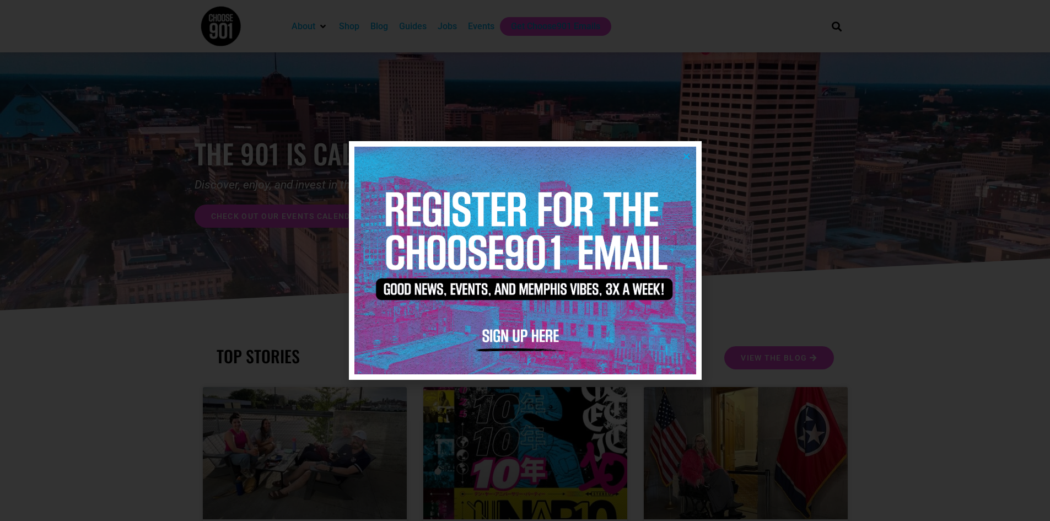
click at [689, 157] on icon "Close" at bounding box center [687, 156] width 8 height 8
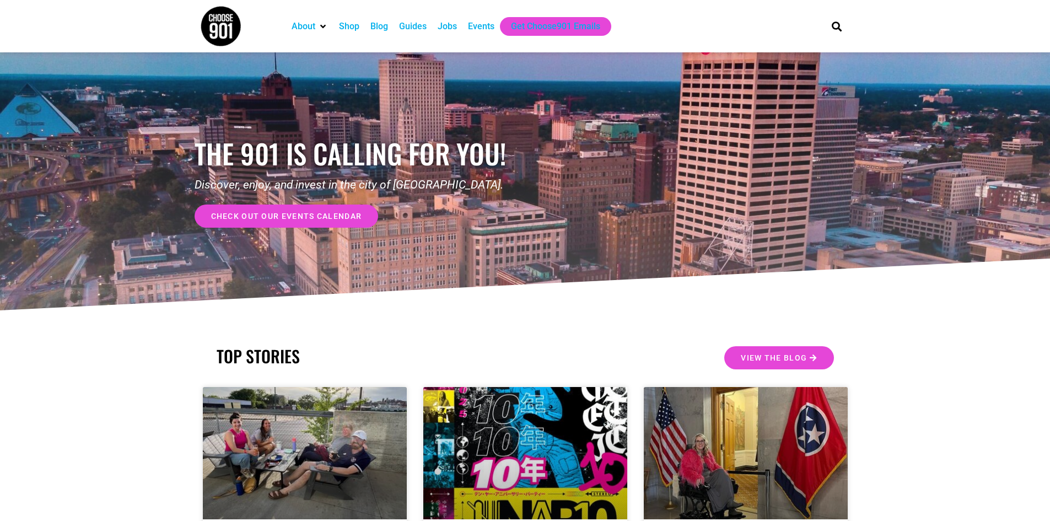
click at [483, 24] on div "Events" at bounding box center [481, 26] width 26 height 13
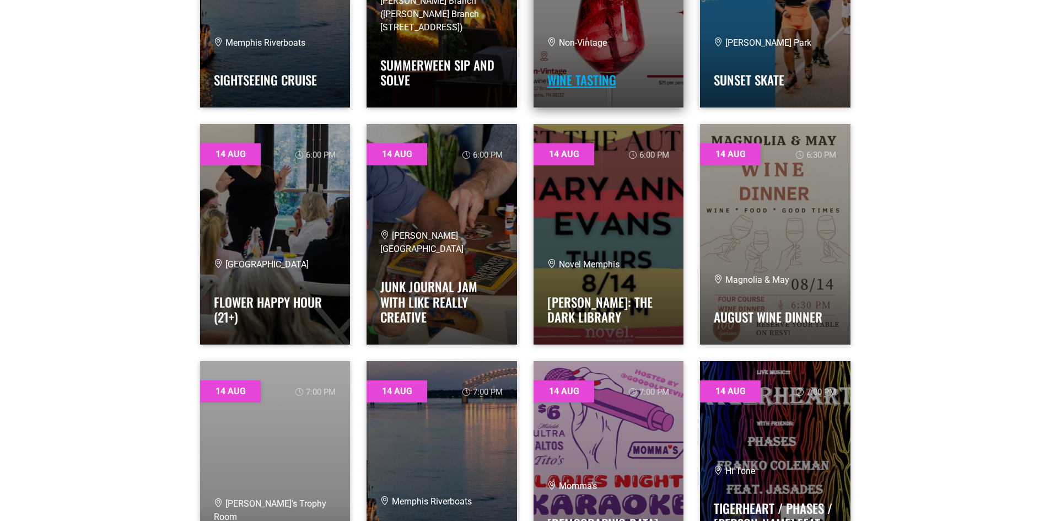
scroll to position [2701, 0]
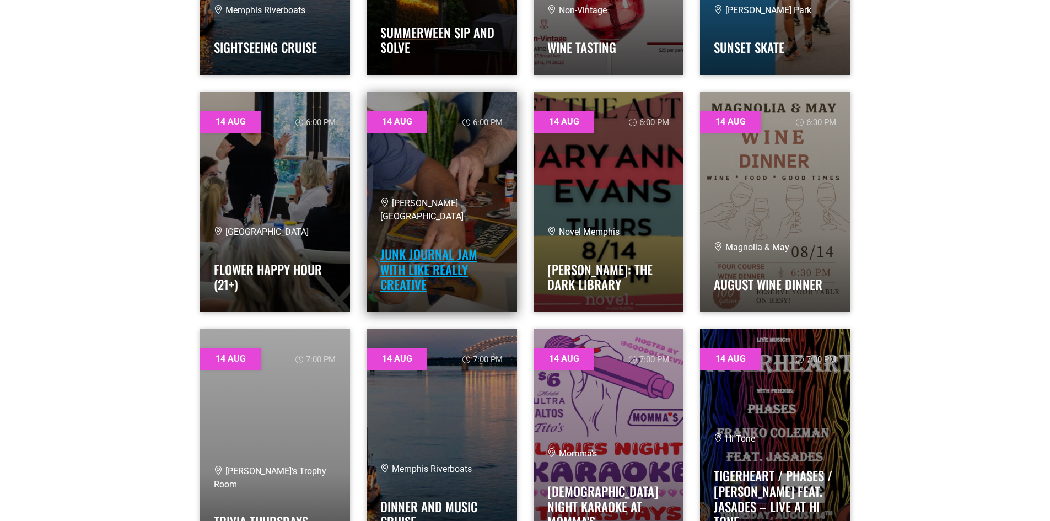
click at [429, 273] on link "Junk Journal Jam with Like Really Creative" at bounding box center [428, 269] width 97 height 49
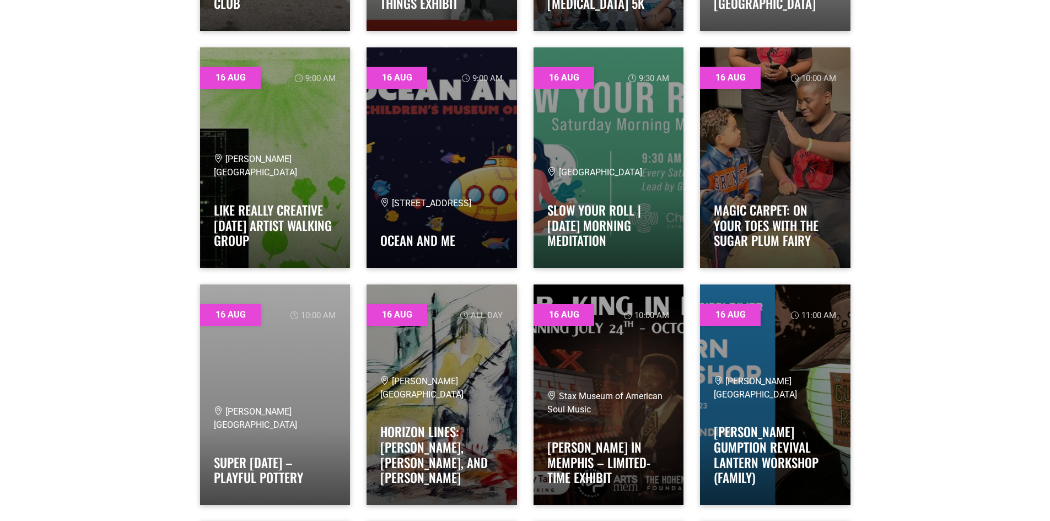
scroll to position [4410, 0]
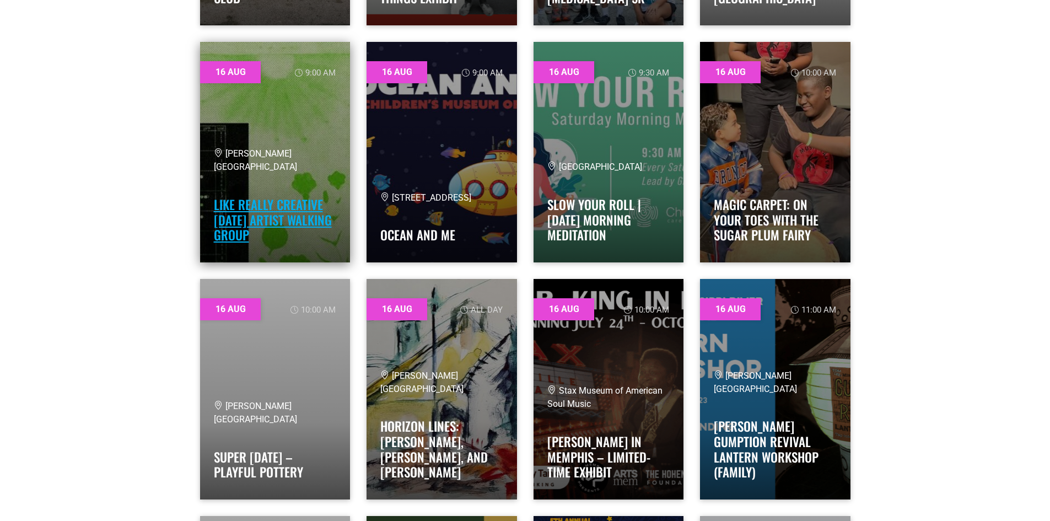
click at [283, 223] on link "Like Really Creative [DATE] Artist Walking Group" at bounding box center [273, 219] width 118 height 49
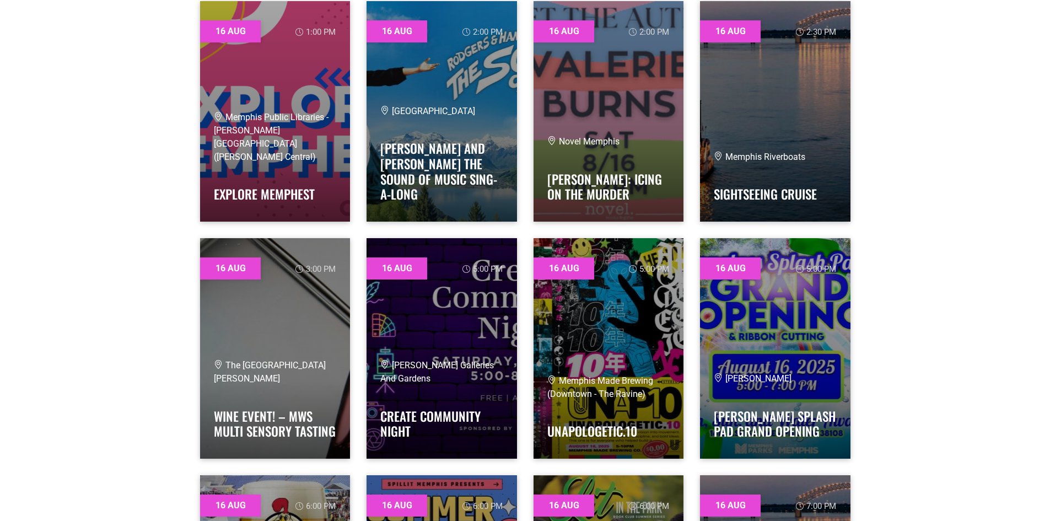
scroll to position [5182, 0]
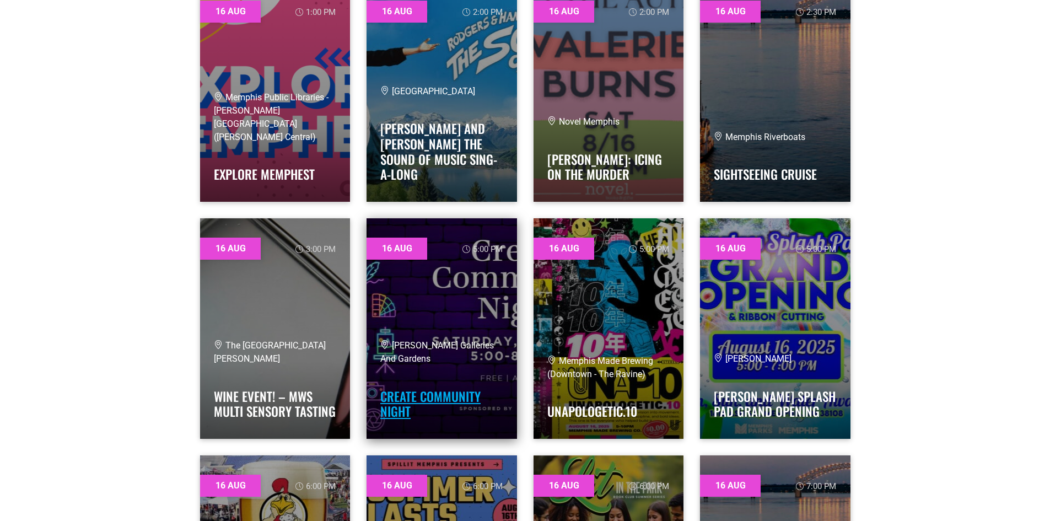
click at [422, 397] on link "Create Community Night" at bounding box center [430, 404] width 100 height 34
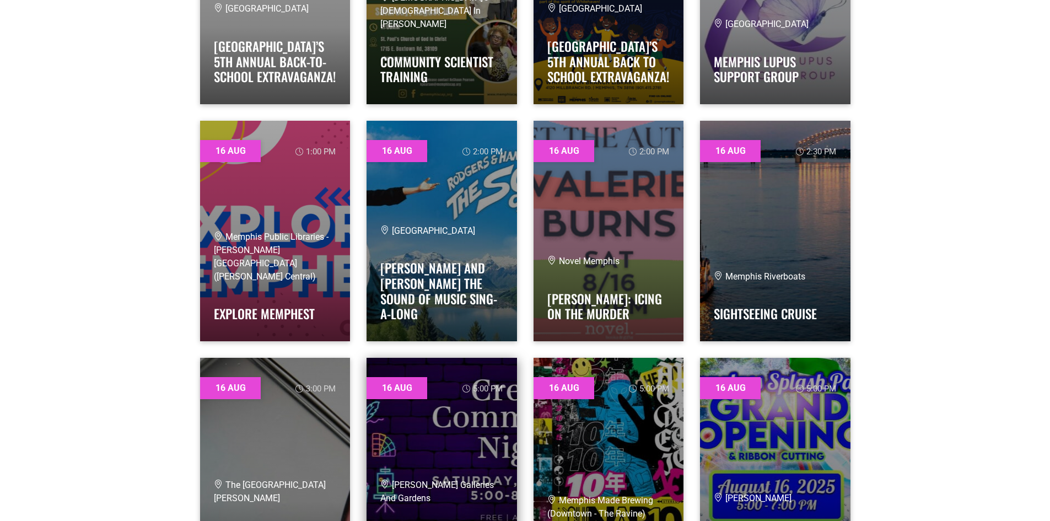
scroll to position [5017, 0]
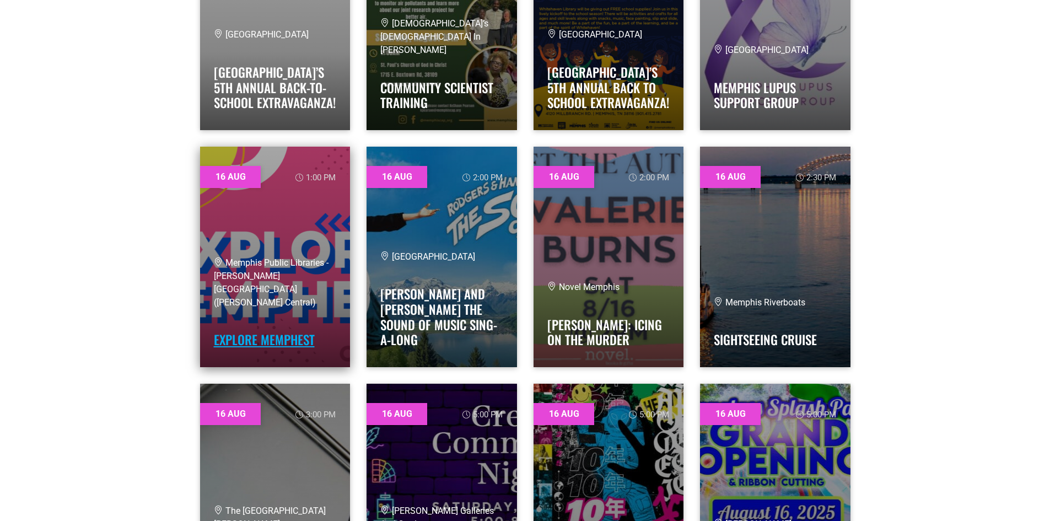
click at [257, 340] on link "Explore Memphest" at bounding box center [264, 339] width 101 height 19
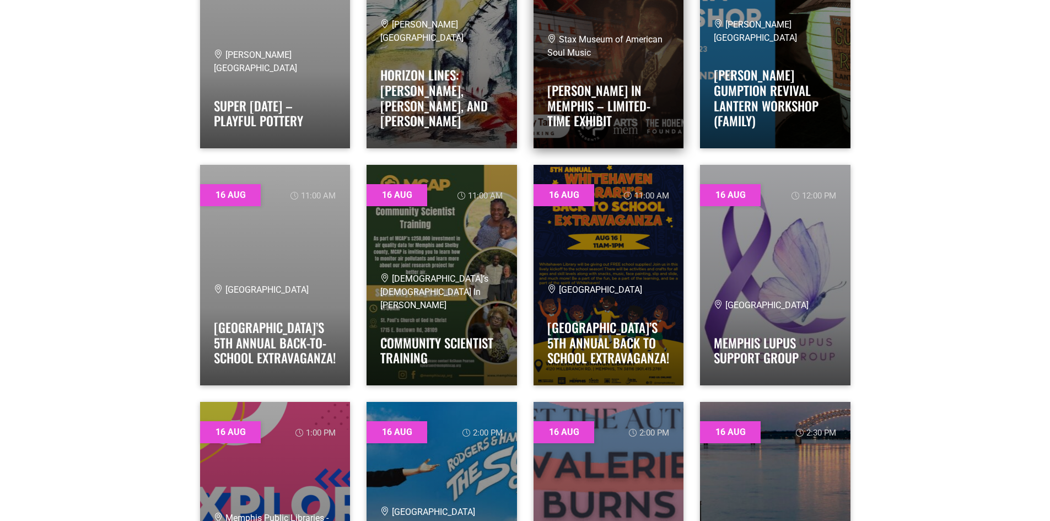
scroll to position [4796, 0]
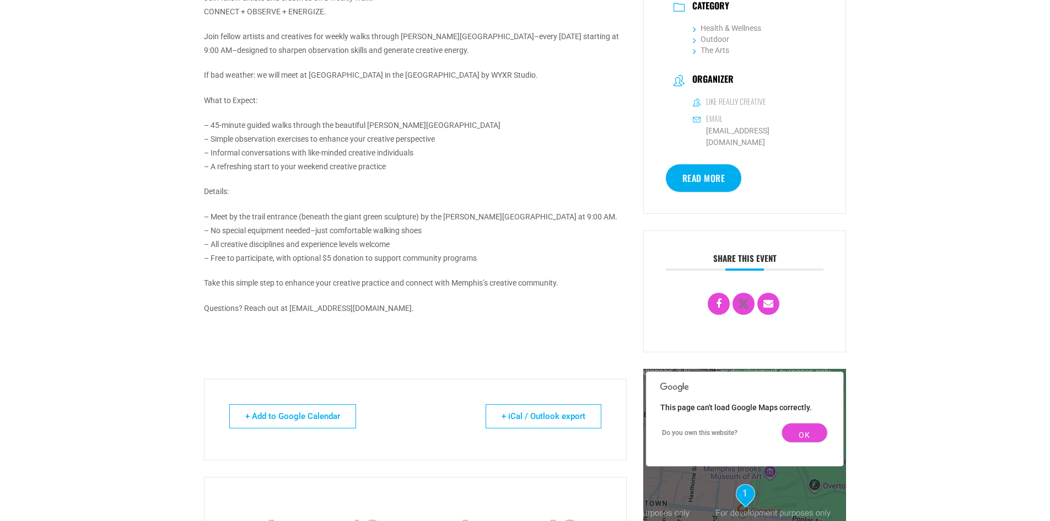
scroll to position [331, 0]
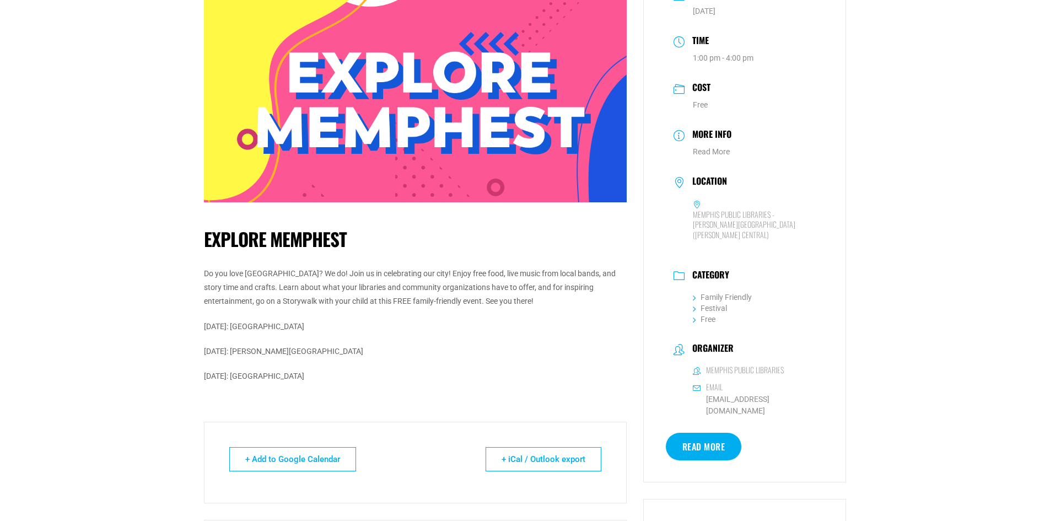
scroll to position [165, 0]
